Goal: Task Accomplishment & Management: Manage account settings

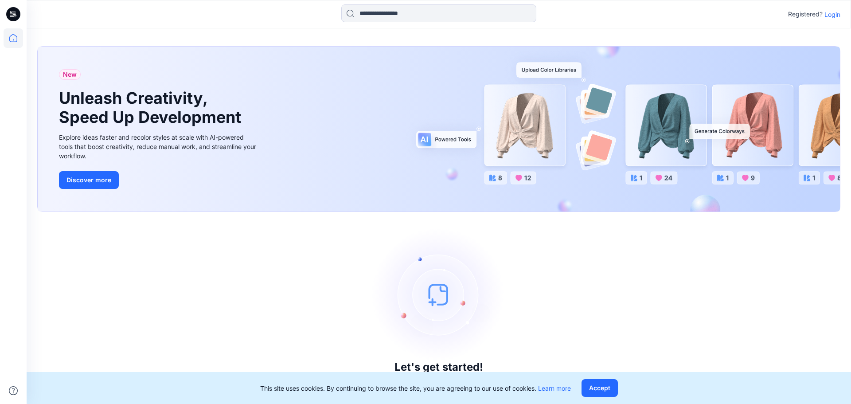
click at [825, 16] on p "Login" at bounding box center [832, 14] width 16 height 9
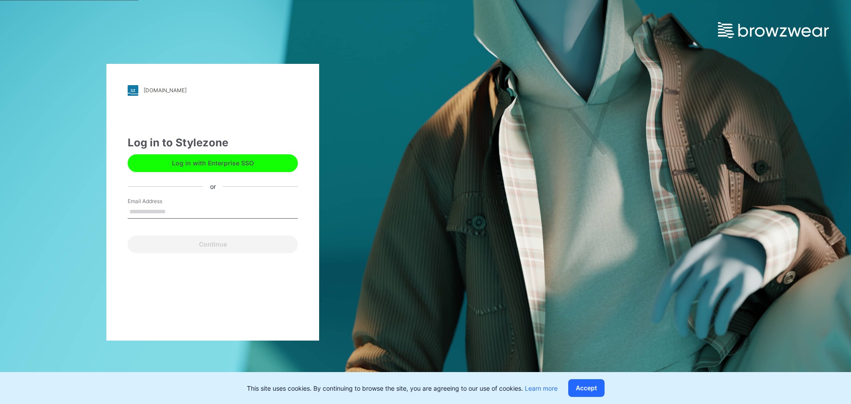
click at [170, 211] on input "Email Address" at bounding box center [213, 211] width 170 height 13
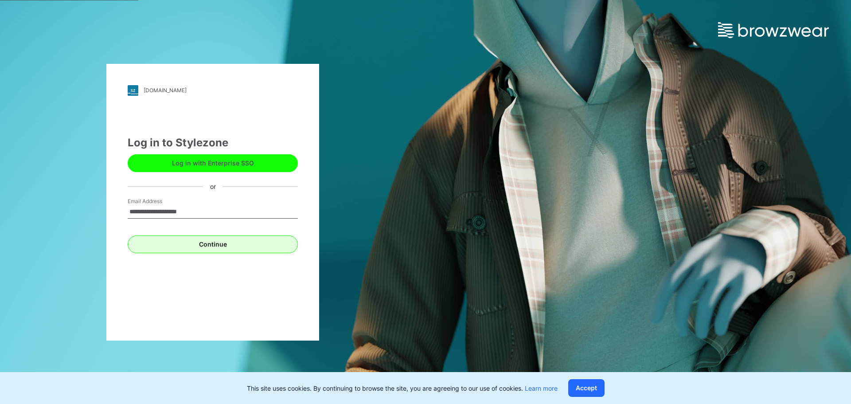
type input "**********"
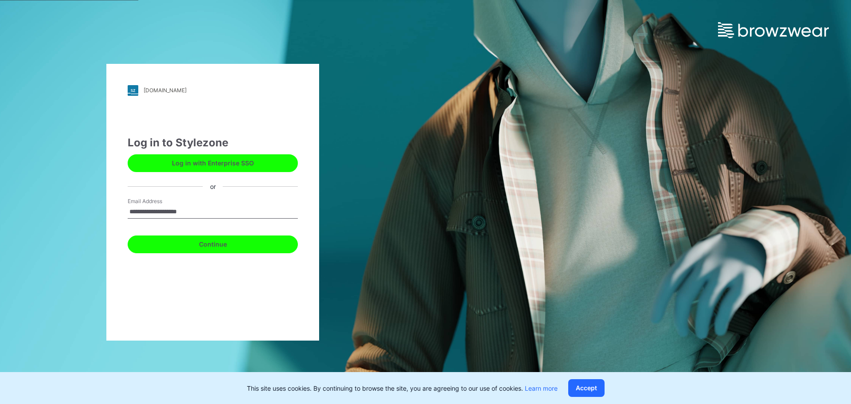
click at [189, 239] on button "Continue" at bounding box center [213, 244] width 170 height 18
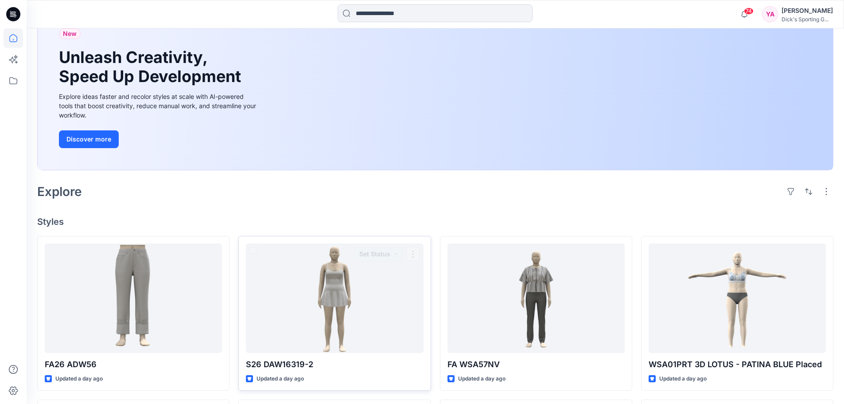
scroll to position [28, 0]
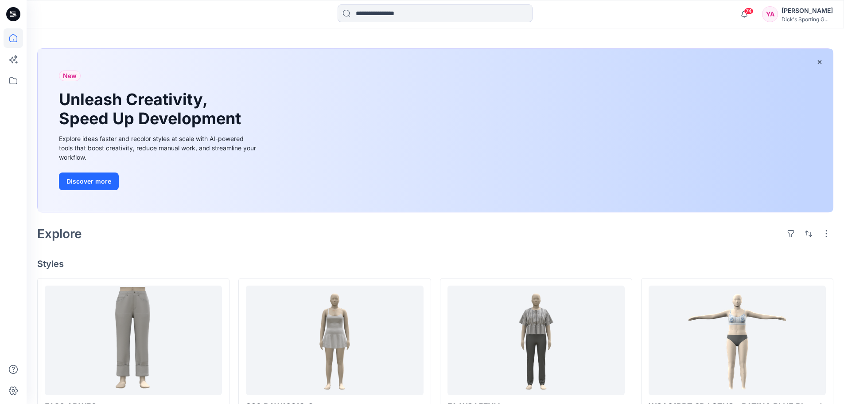
click at [451, 238] on div "Explore" at bounding box center [435, 233] width 796 height 21
